Goal: Find contact information: Find contact information

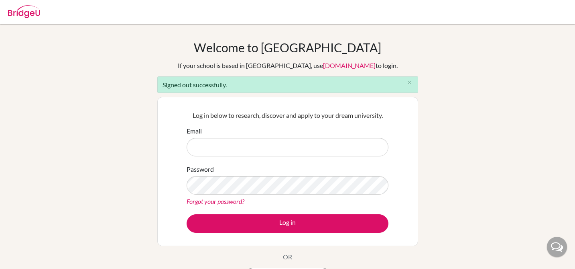
type input "jen+1@bridge-u.com"
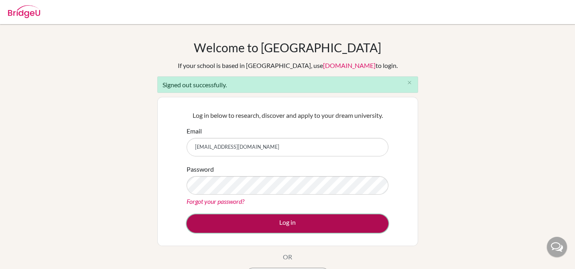
click at [239, 222] on button "Log in" at bounding box center [288, 223] width 202 height 18
click at [238, 222] on button "Log in" at bounding box center [288, 223] width 202 height 18
click at [210, 227] on button "Log in" at bounding box center [288, 223] width 202 height 18
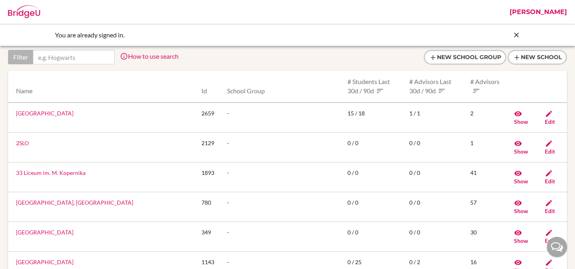
click at [518, 33] on icon at bounding box center [517, 35] width 8 height 8
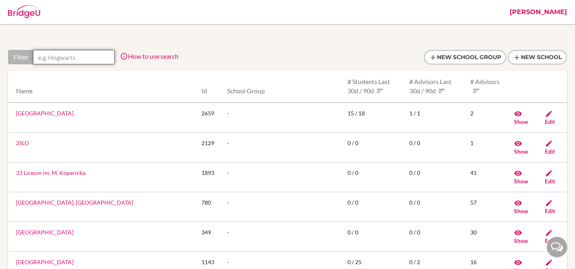
click at [87, 62] on input "text" at bounding box center [74, 57] width 82 height 14
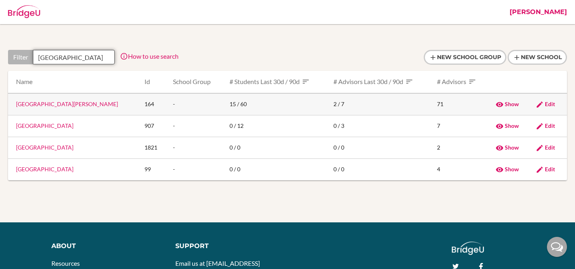
type input "berlin"
click at [74, 107] on link "Berlin Brandenburg International School" at bounding box center [67, 103] width 102 height 7
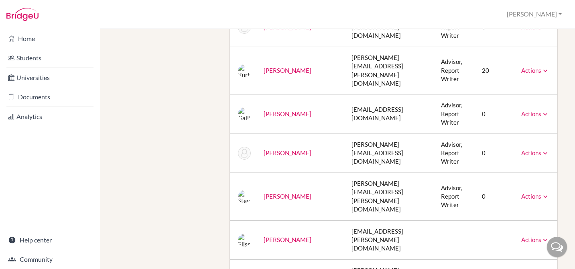
scroll to position [364, 0]
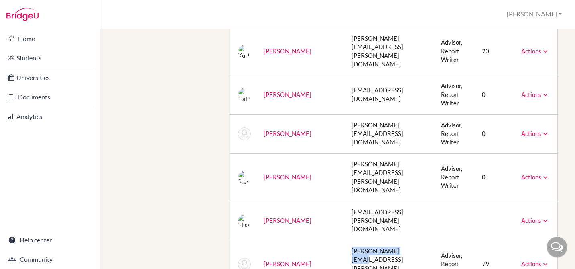
drag, startPoint x: 387, startPoint y: 97, endPoint x: 328, endPoint y: 101, distance: 58.8
click at [345, 240] on td "[PERSON_NAME][EMAIL_ADDRESS][PERSON_NAME][DOMAIN_NAME]" at bounding box center [390, 264] width 90 height 48
copy td "[PERSON_NAME][EMAIL_ADDRESS][PERSON_NAME][DOMAIN_NAME]"
